Goal: Navigation & Orientation: Find specific page/section

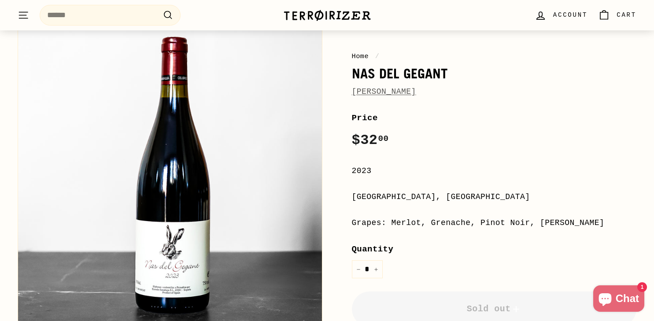
scroll to position [75, 0]
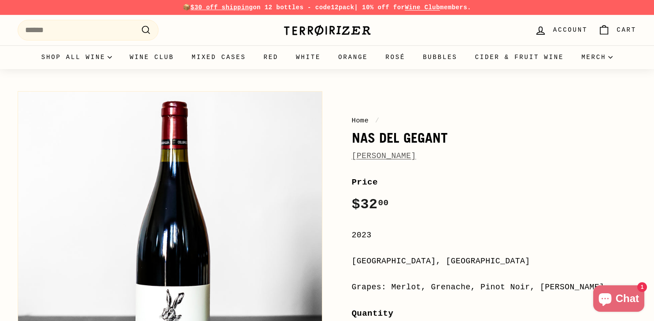
click at [390, 165] on div "Home / Nas Del Gegant Escoda Sanahuja Price Regular price $32 00 $32.00 / 2023 …" at bounding box center [484, 304] width 305 height 434
click at [390, 154] on link "[PERSON_NAME]" at bounding box center [384, 156] width 64 height 9
